Goal: Information Seeking & Learning: Learn about a topic

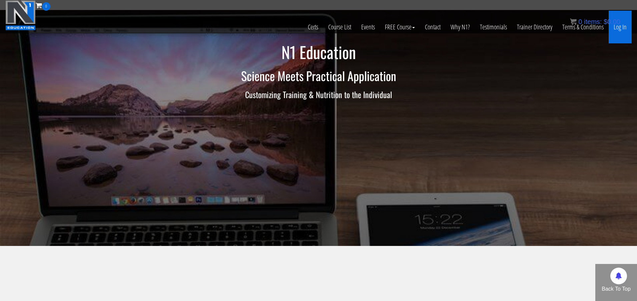
click at [619, 33] on link "Log In" at bounding box center [619, 27] width 23 height 33
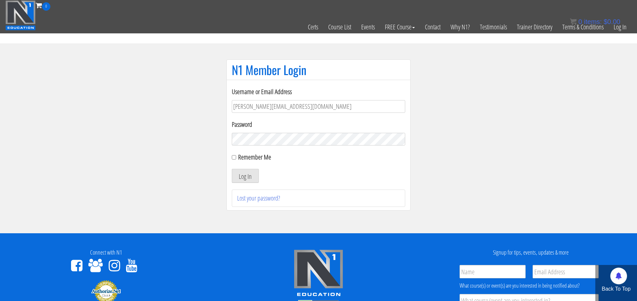
type input "k.bateman.320@gmail.com"
click at [245, 176] on button "Log In" at bounding box center [245, 176] width 27 height 14
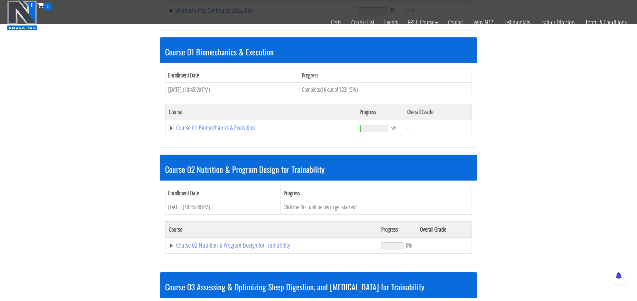
scroll to position [180, 0]
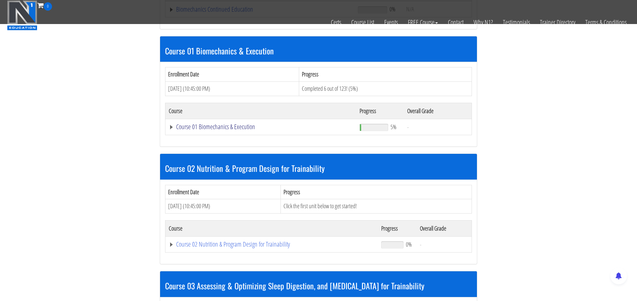
click at [229, 13] on link "Course 01 Biomechanics & Execution" at bounding box center [260, 9] width 182 height 7
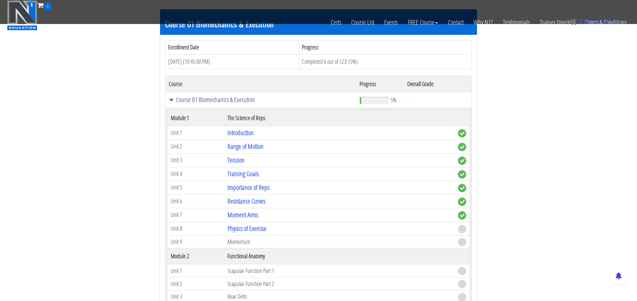
scroll to position [211, 0]
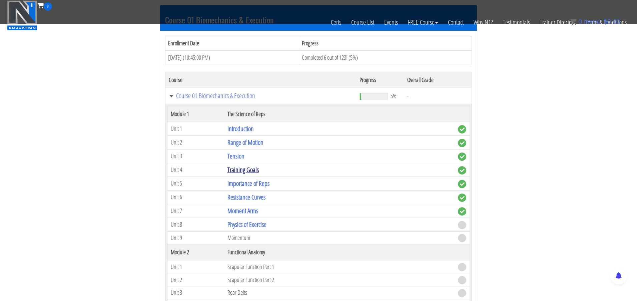
click at [259, 168] on link "Training Goals" at bounding box center [242, 169] width 31 height 9
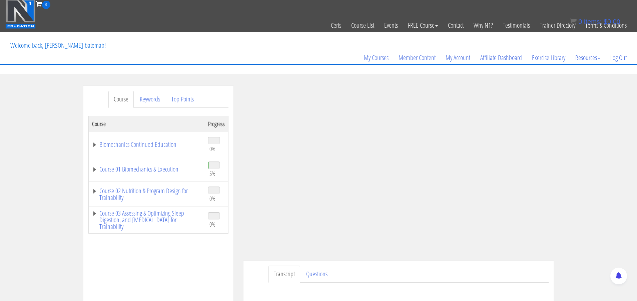
scroll to position [5, 0]
